Goal: Transaction & Acquisition: Purchase product/service

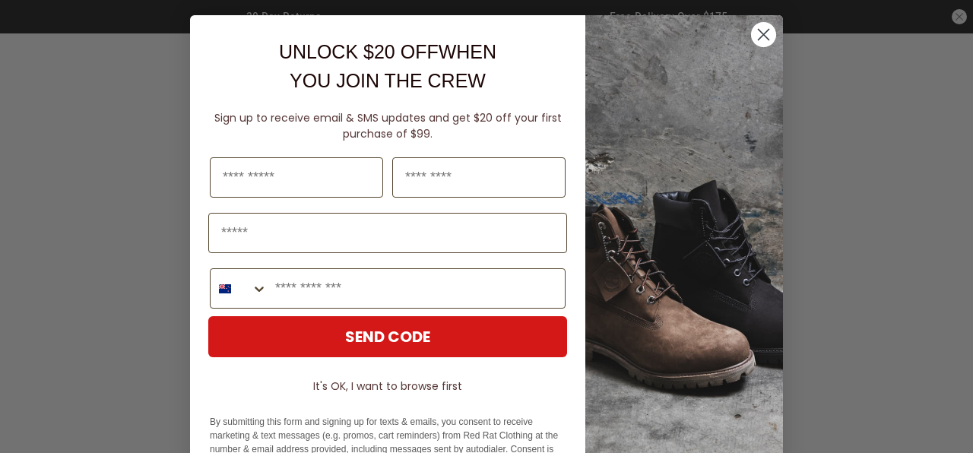
click at [761, 43] on circle "Close dialog" at bounding box center [763, 34] width 25 height 25
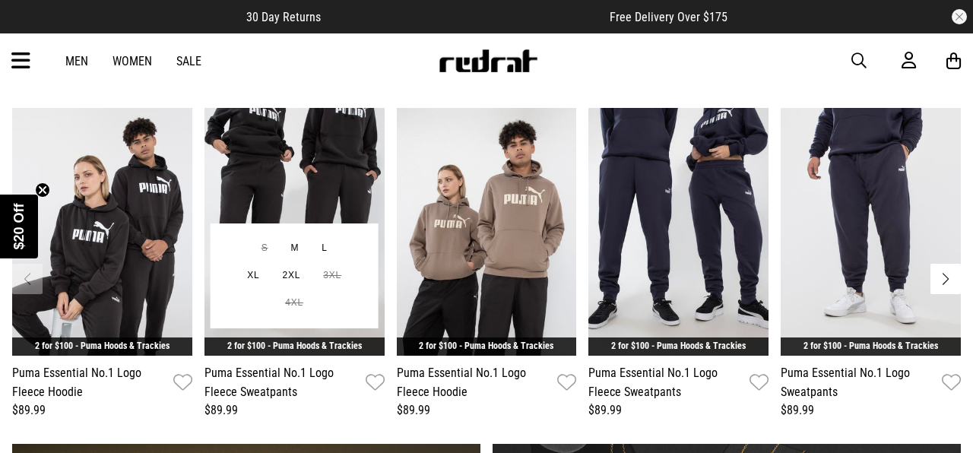
scroll to position [511, 0]
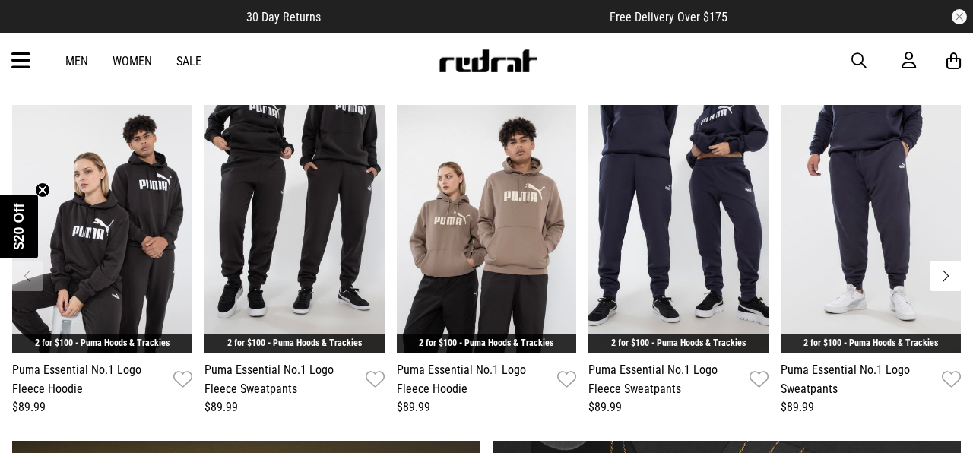
click at [948, 261] on button "Next slide" at bounding box center [945, 276] width 30 height 30
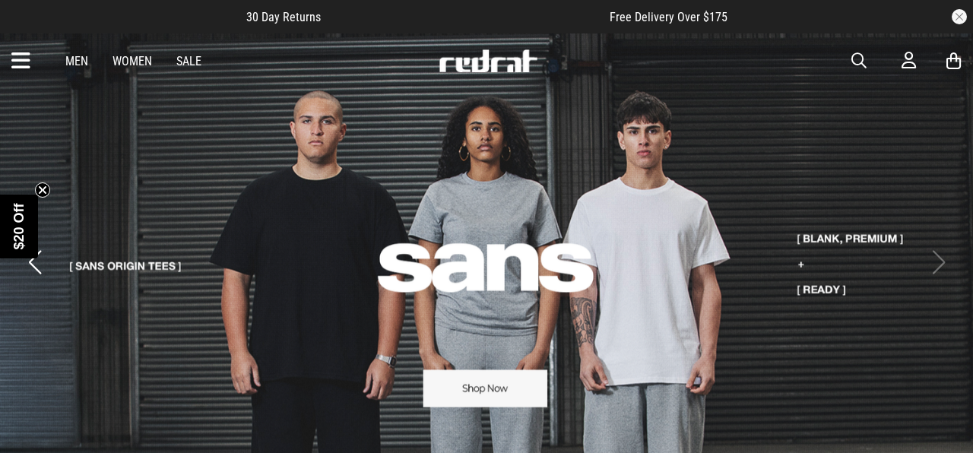
scroll to position [0, 0]
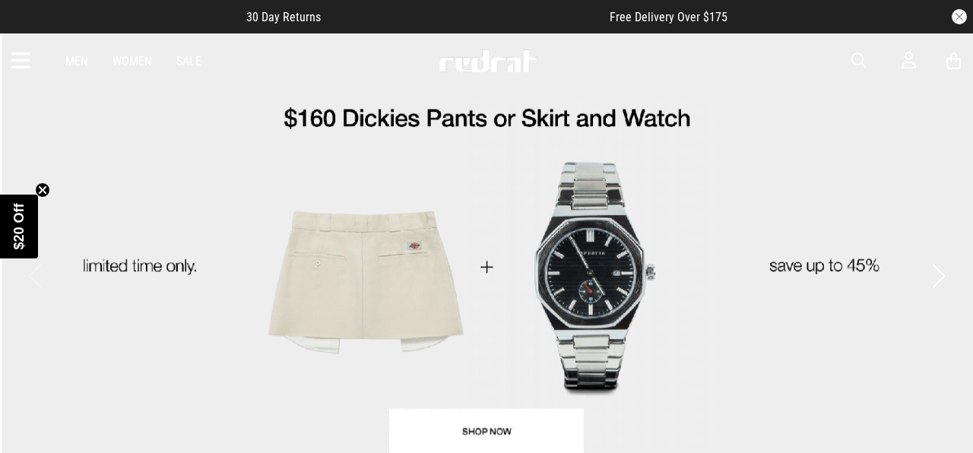
click at [192, 62] on link "Sale" at bounding box center [188, 61] width 25 height 14
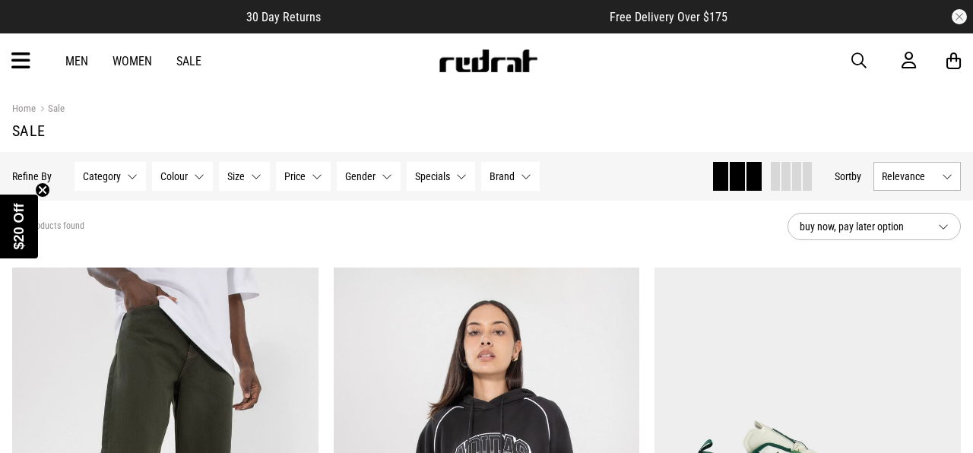
click at [74, 59] on link "Men" at bounding box center [76, 61] width 23 height 14
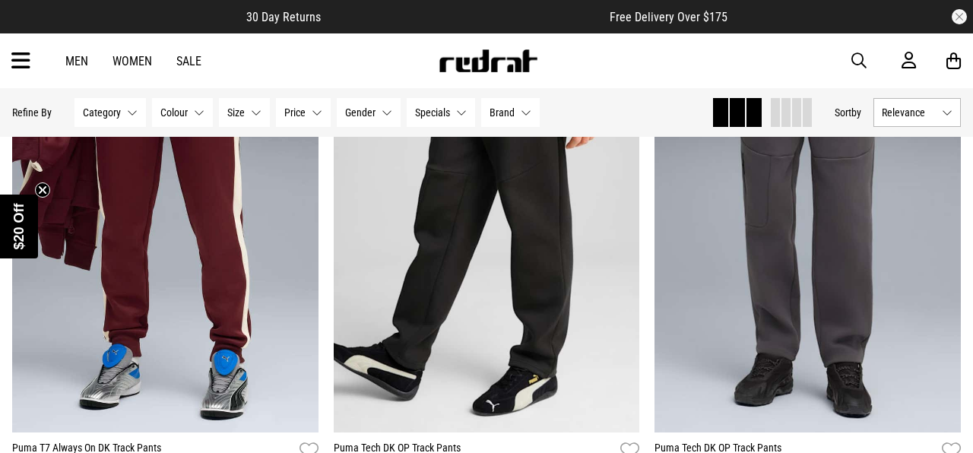
scroll to position [3523, 0]
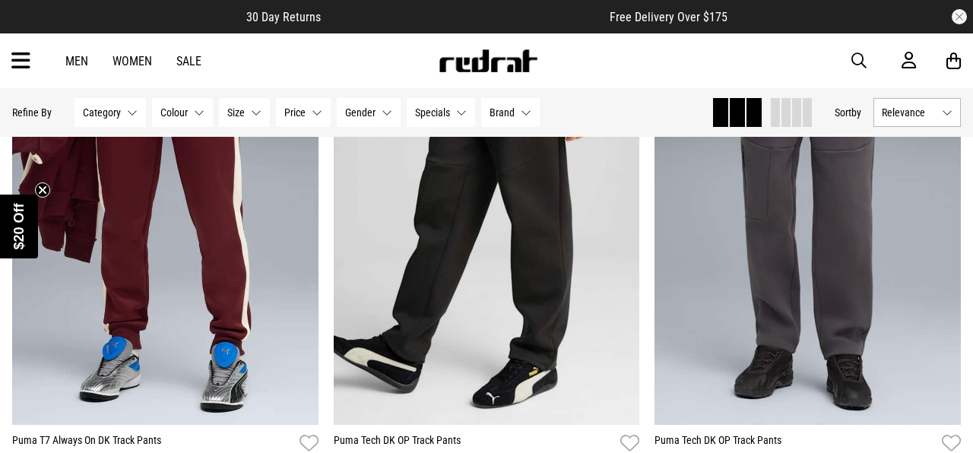
click at [124, 109] on button "Category None selected" at bounding box center [109, 112] width 71 height 29
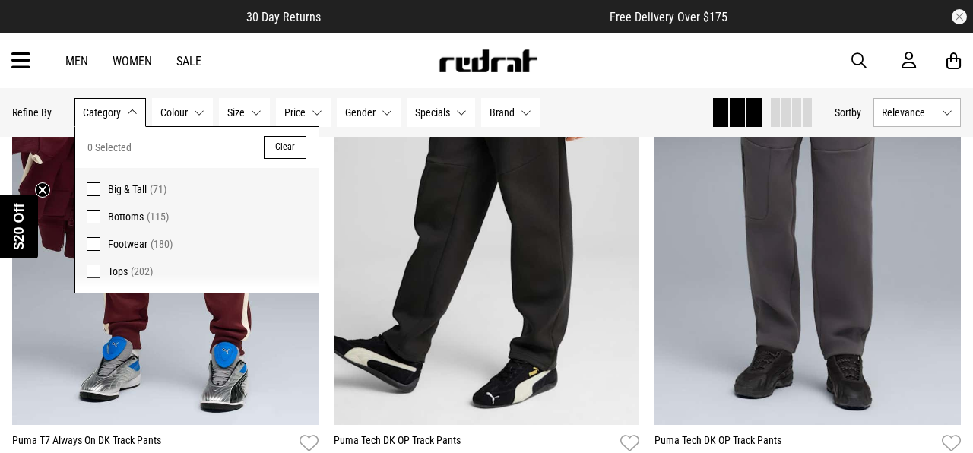
click at [113, 271] on span "Tops" at bounding box center [118, 271] width 20 height 12
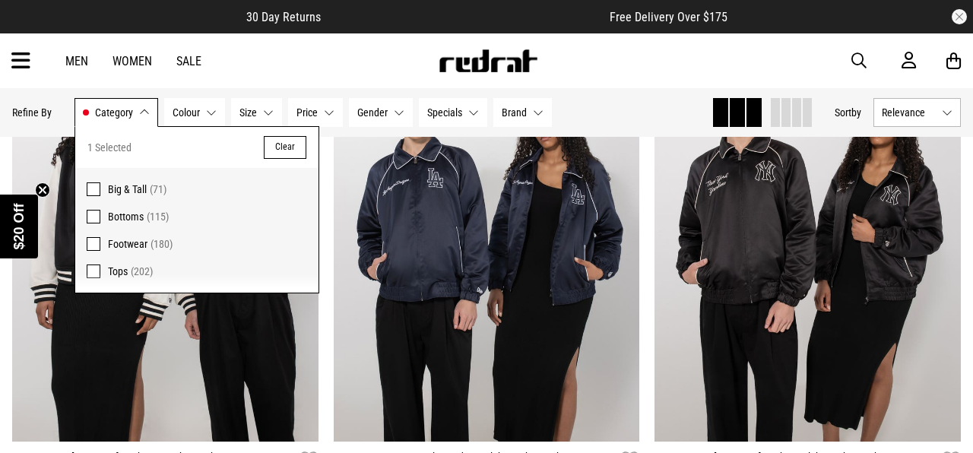
scroll to position [3541, 0]
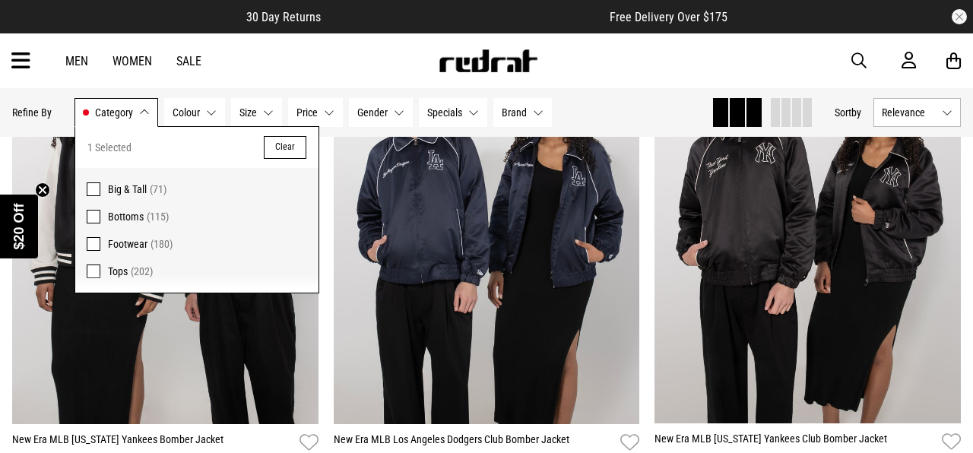
click at [325, 133] on div "Hide Refine s Refine By Filters Category Tops Category 1 Selected Clear Big & T…" at bounding box center [486, 112] width 973 height 49
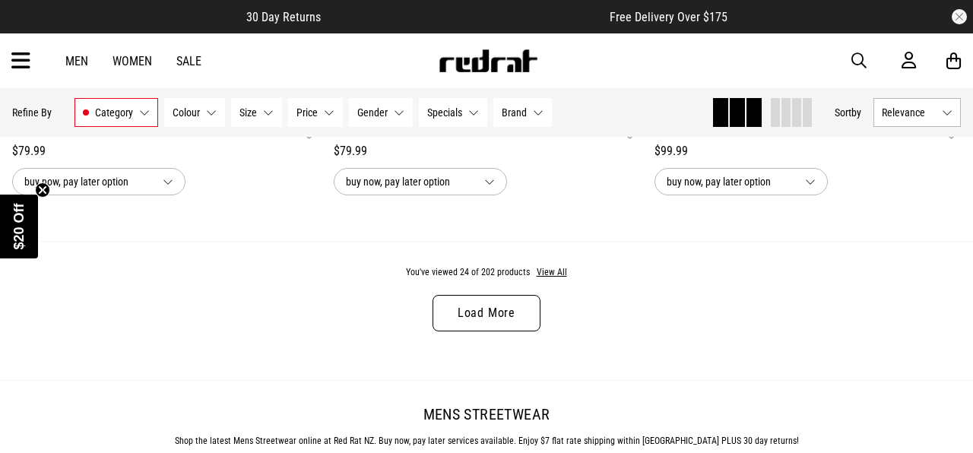
scroll to position [4402, 0]
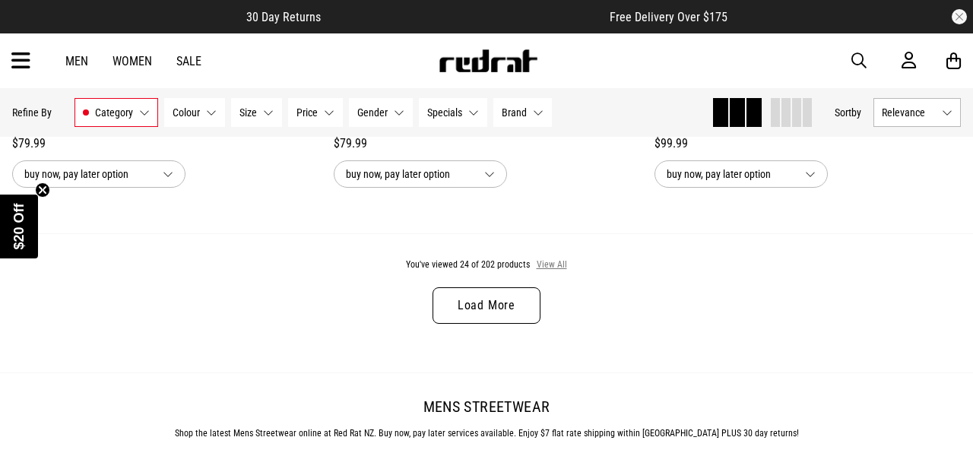
click at [557, 264] on button "View All" at bounding box center [552, 265] width 32 height 14
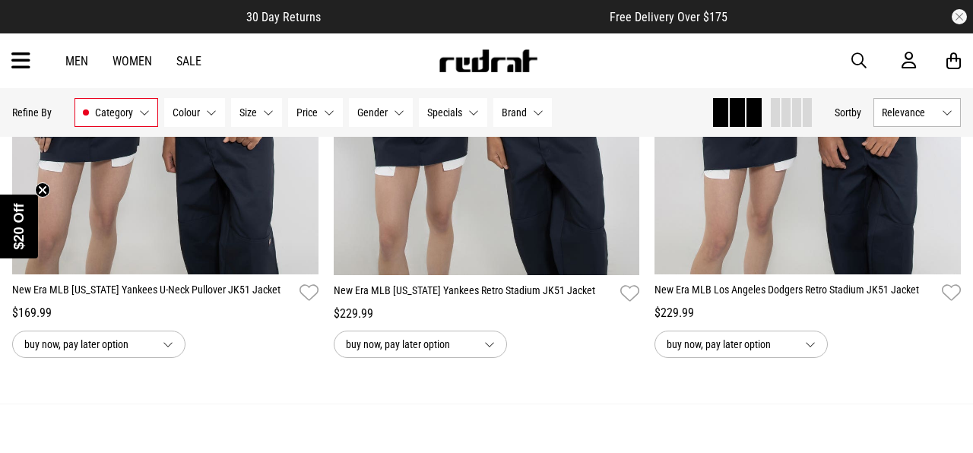
scroll to position [8580, 0]
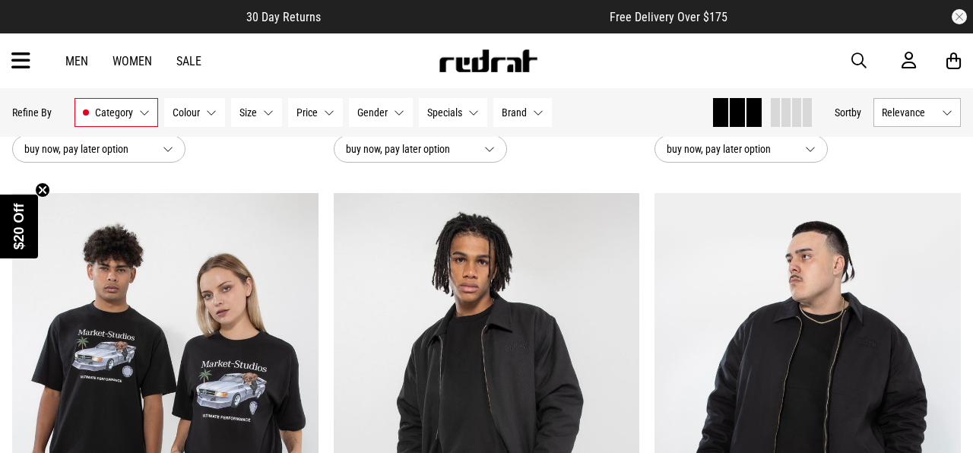
scroll to position [13340, 0]
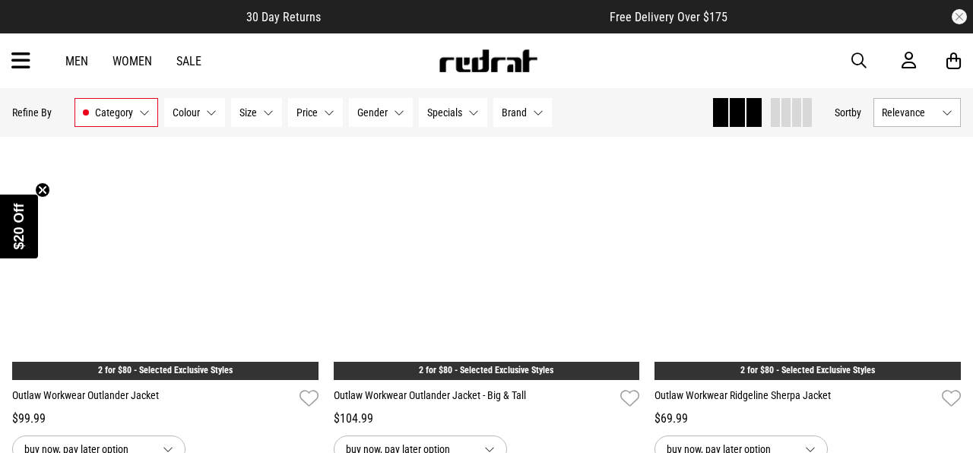
scroll to position [17786, 0]
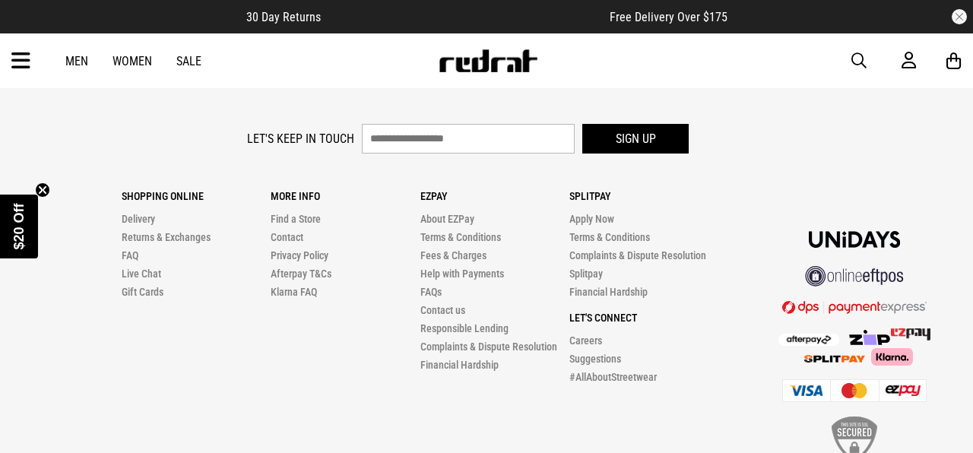
scroll to position [2182, 0]
